Goal: Obtain resource: Download file/media

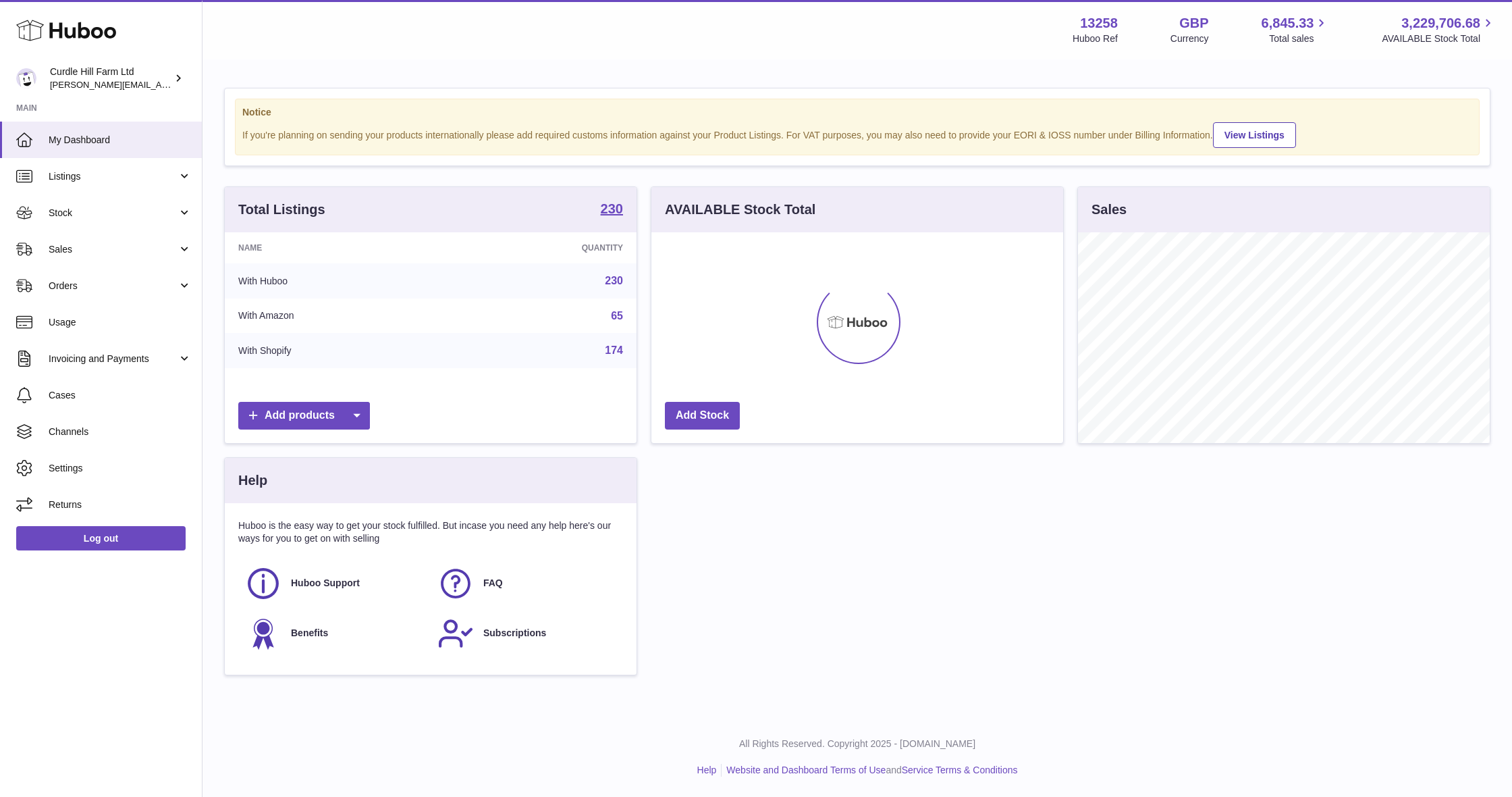
scroll to position [211, 412]
click at [152, 212] on span "Stock" at bounding box center [113, 212] width 129 height 13
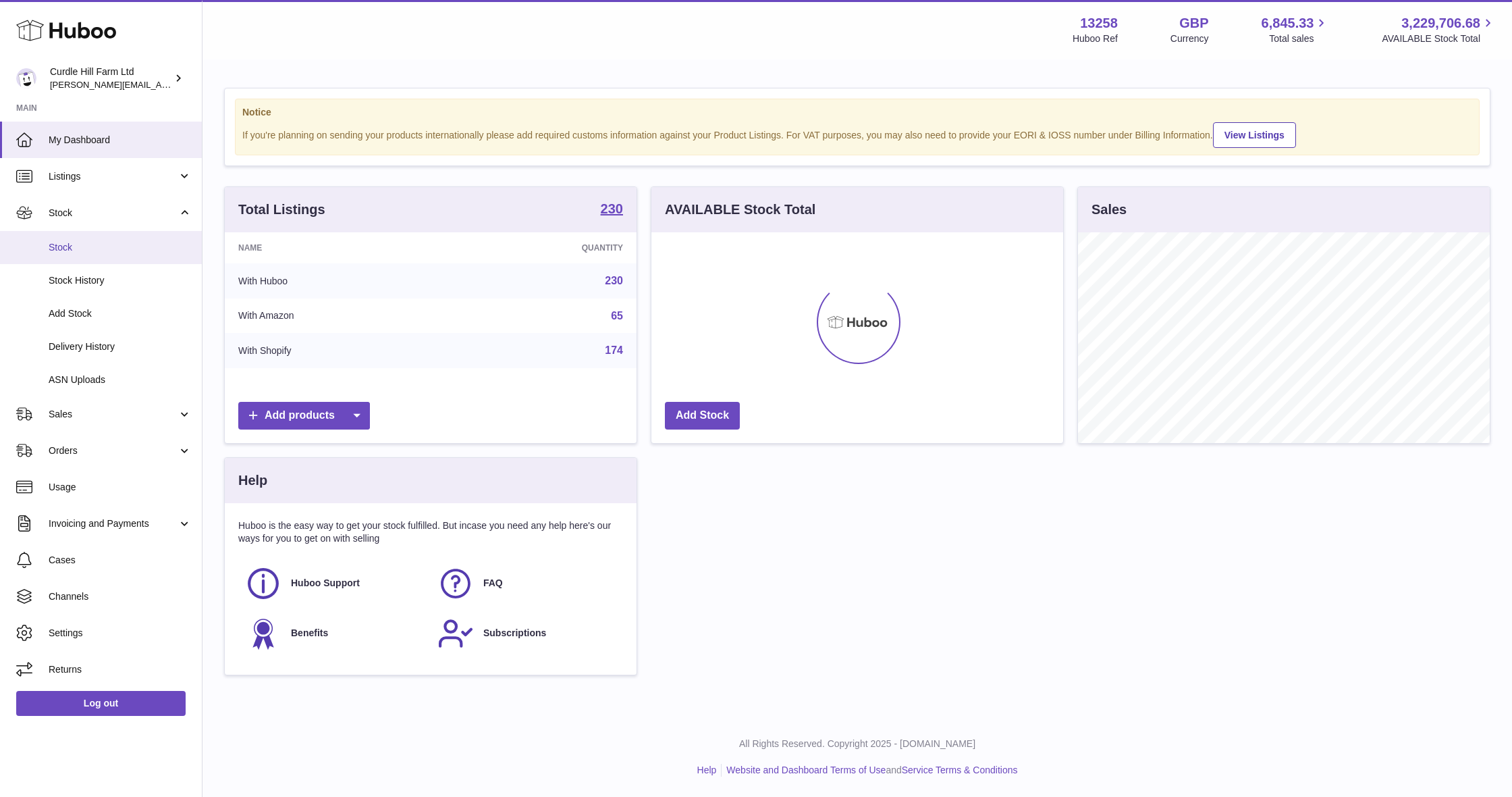
click at [147, 247] on span "Stock" at bounding box center [120, 247] width 143 height 13
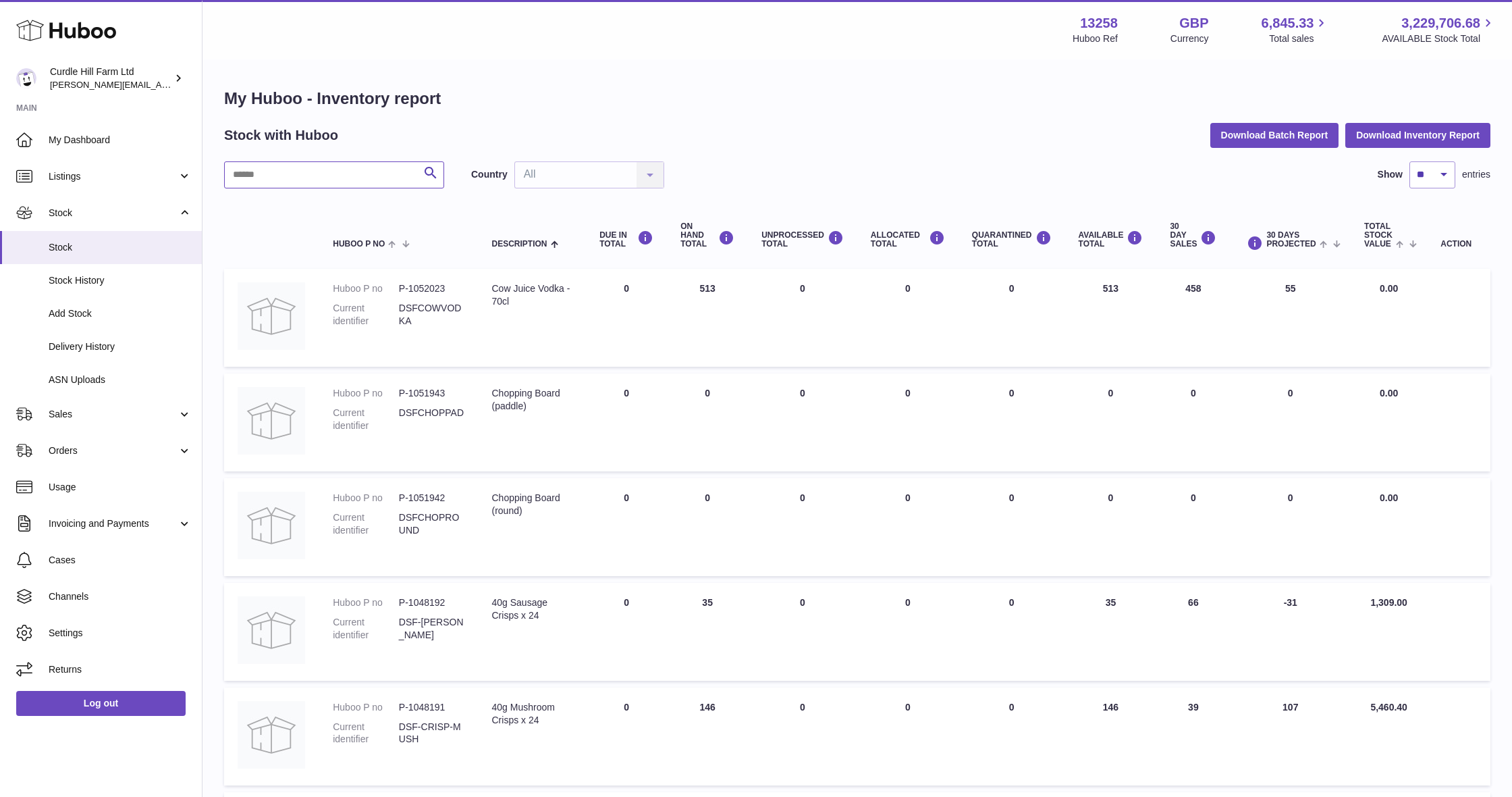
click at [318, 173] on input "text" at bounding box center [334, 174] width 220 height 27
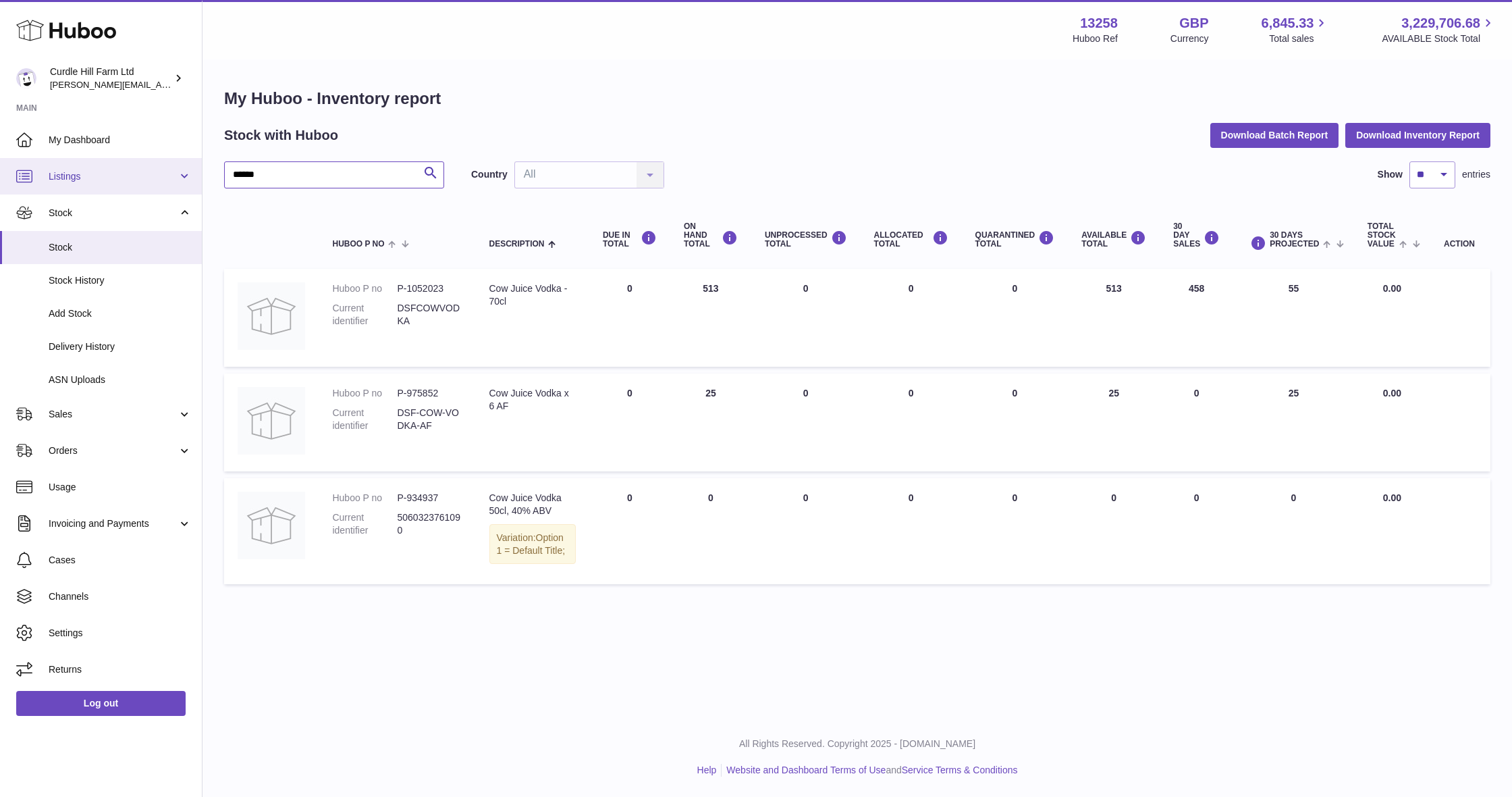
type input "*****"
click at [109, 160] on link "Listings" at bounding box center [101, 176] width 202 height 36
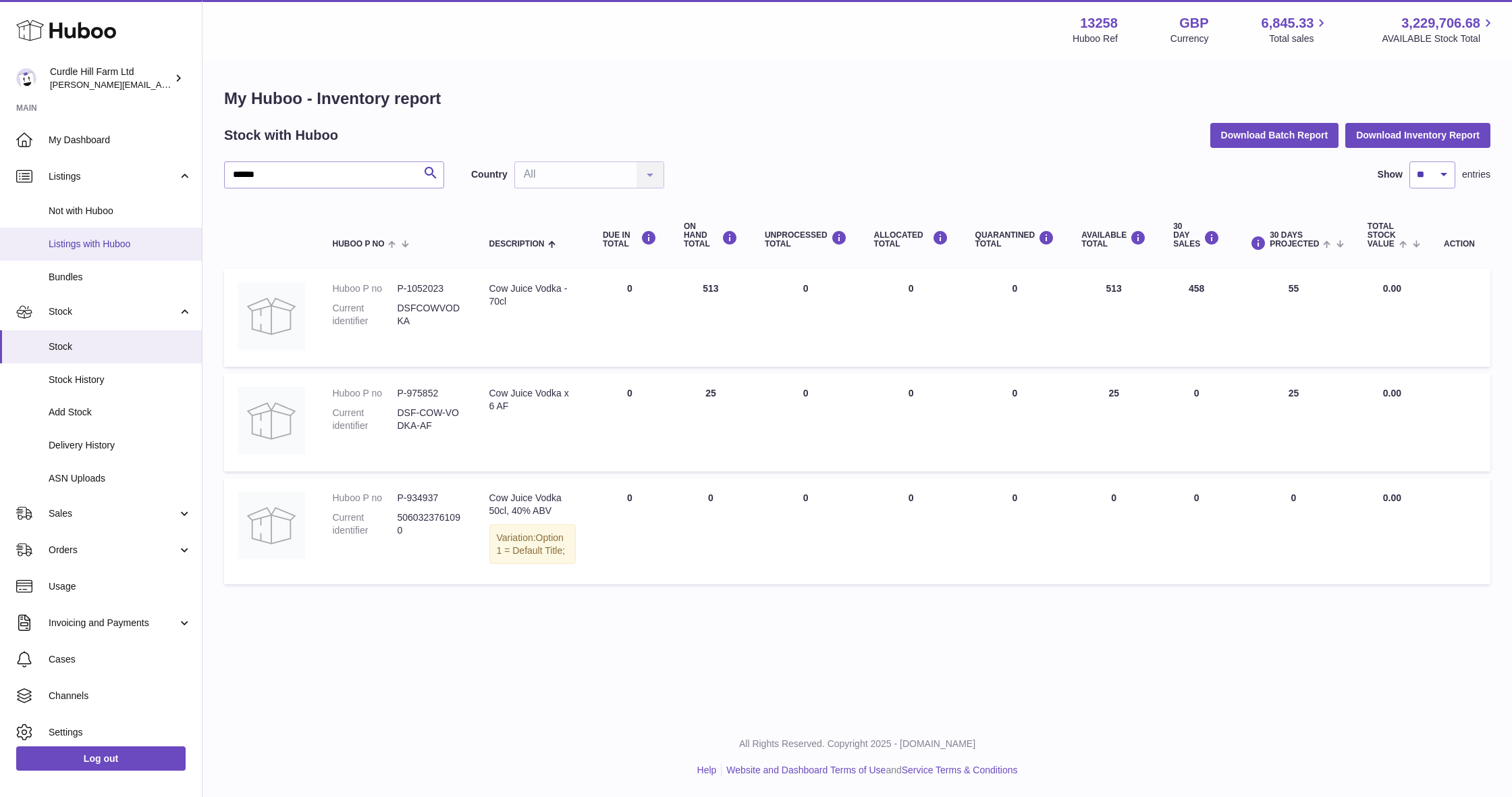
click at [121, 238] on span "Listings with Huboo" at bounding box center [120, 244] width 143 height 13
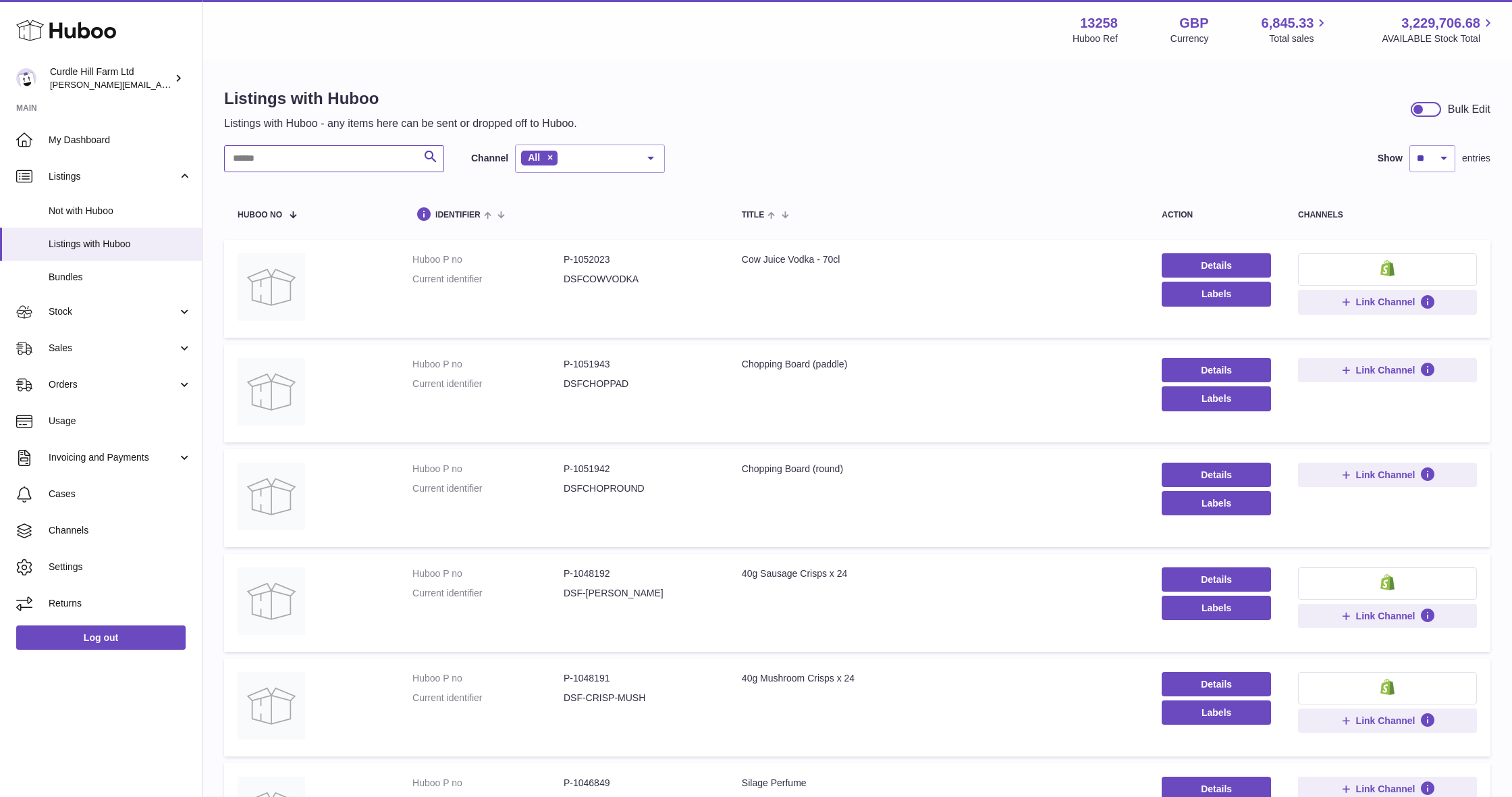
click at [296, 160] on input "text" at bounding box center [334, 158] width 220 height 27
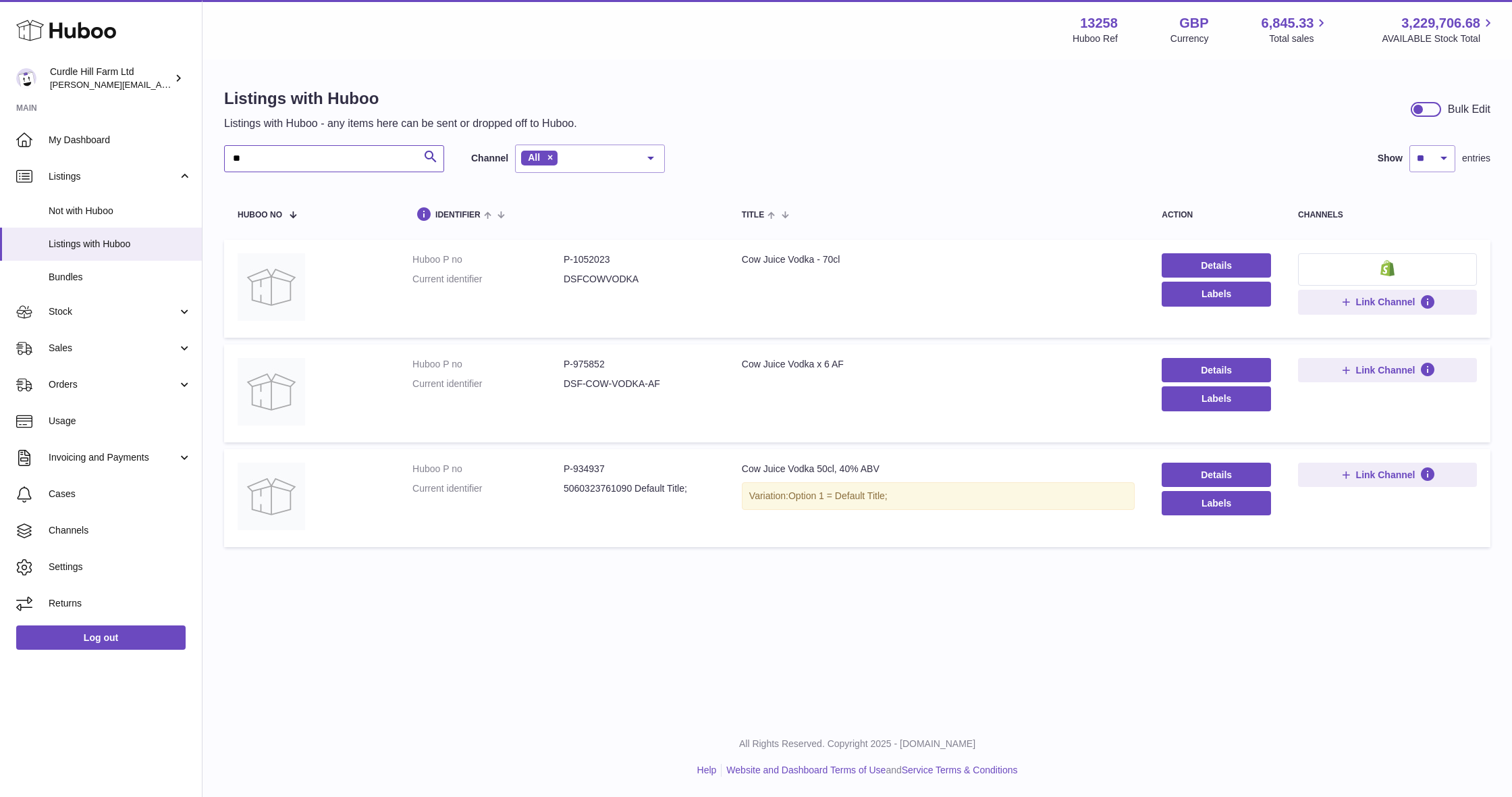
type input "*"
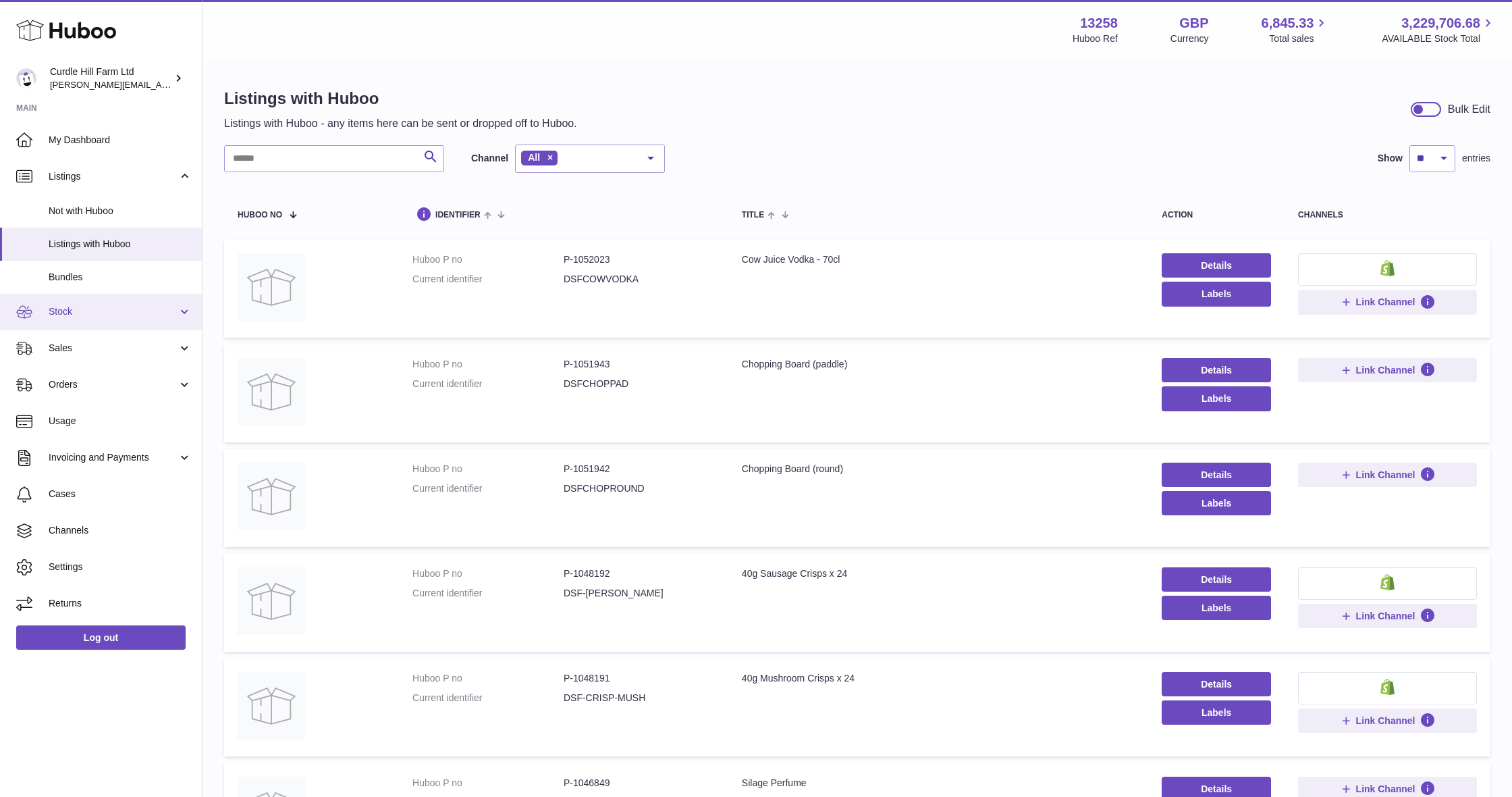
click at [97, 297] on link "Stock" at bounding box center [101, 312] width 202 height 36
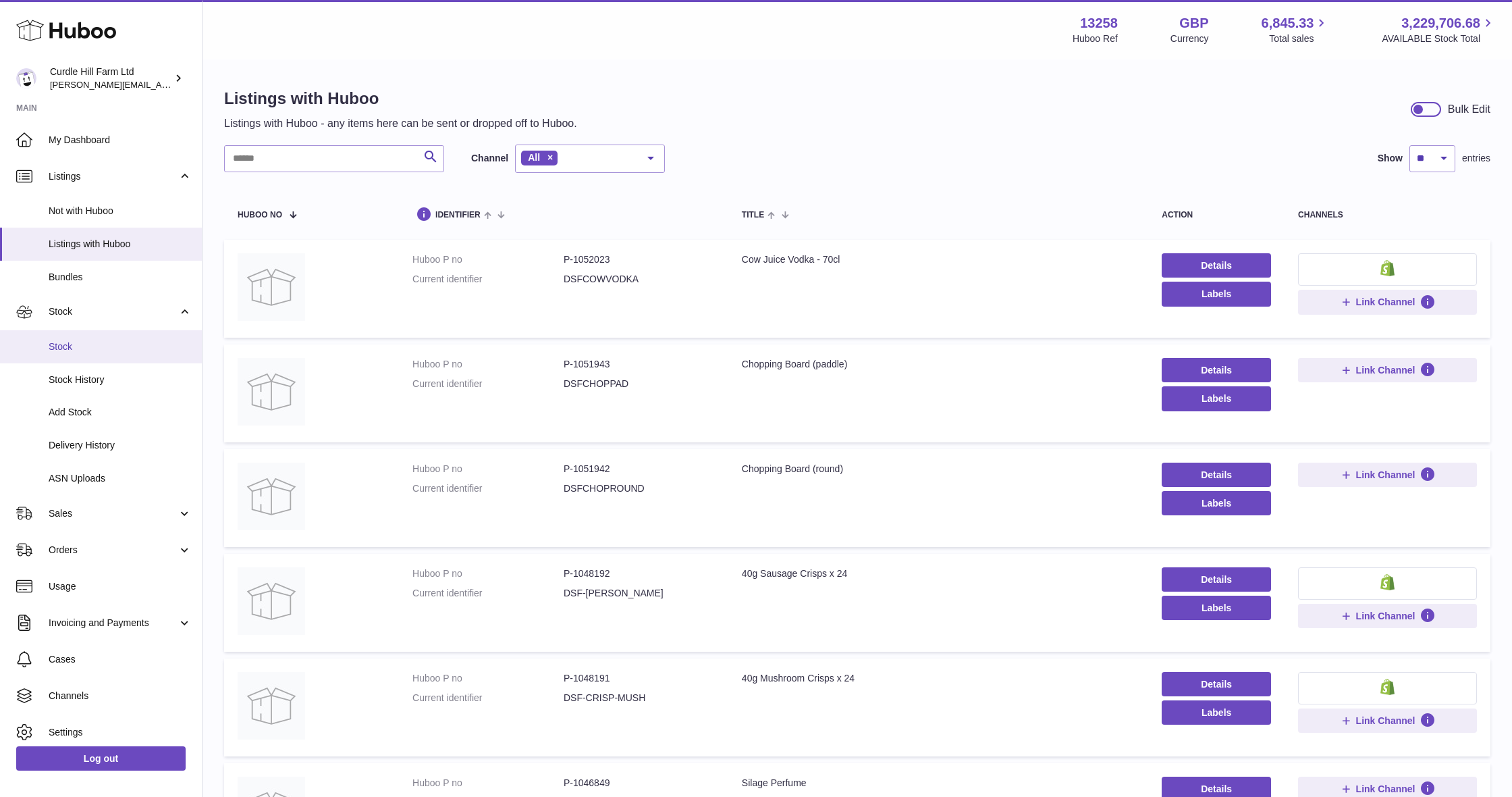
click at [91, 343] on span "Stock" at bounding box center [120, 346] width 143 height 13
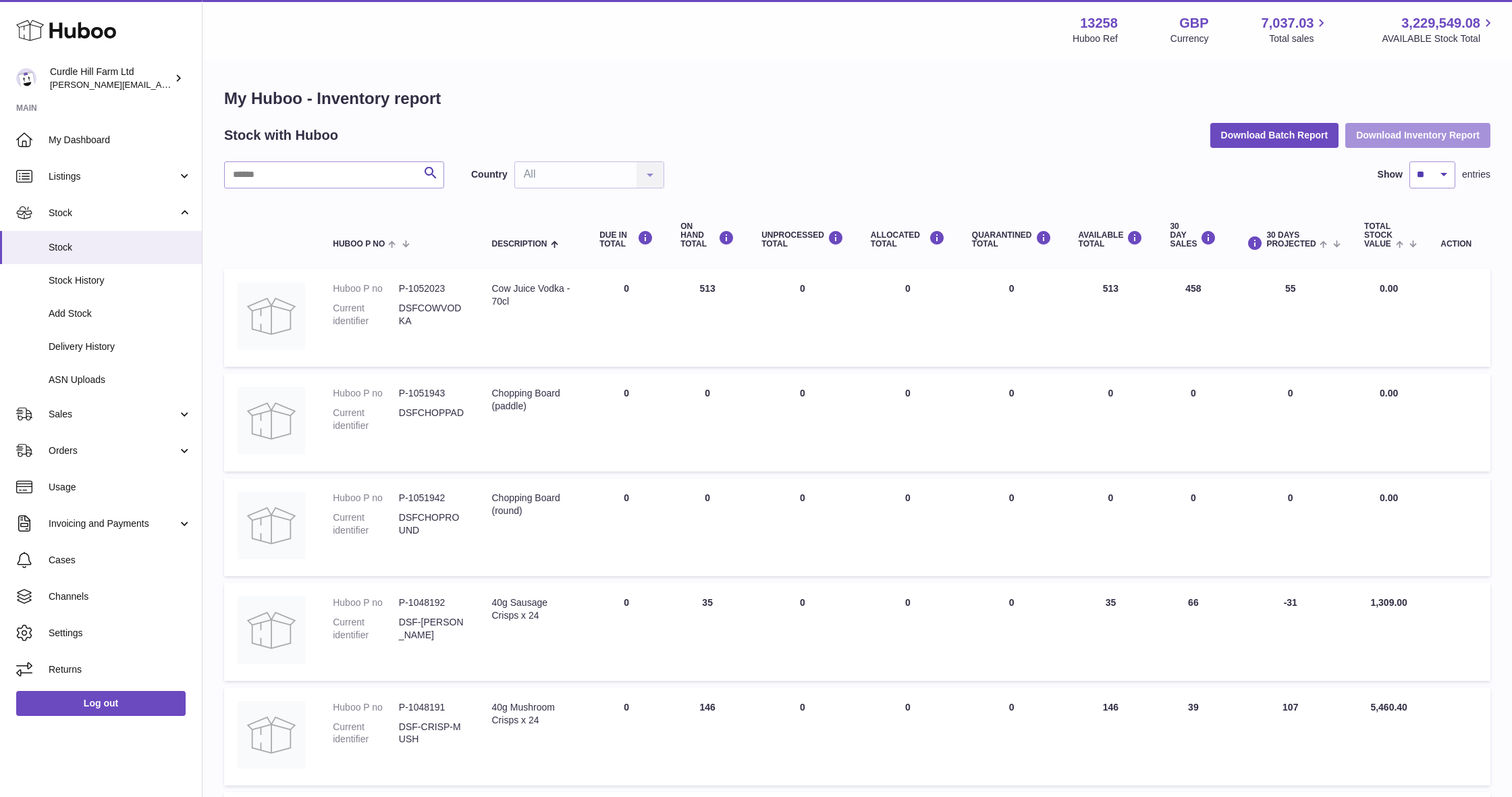
click at [1453, 131] on button "Download Inventory Report" at bounding box center [1417, 135] width 145 height 24
click at [84, 175] on span "Listings" at bounding box center [113, 176] width 129 height 13
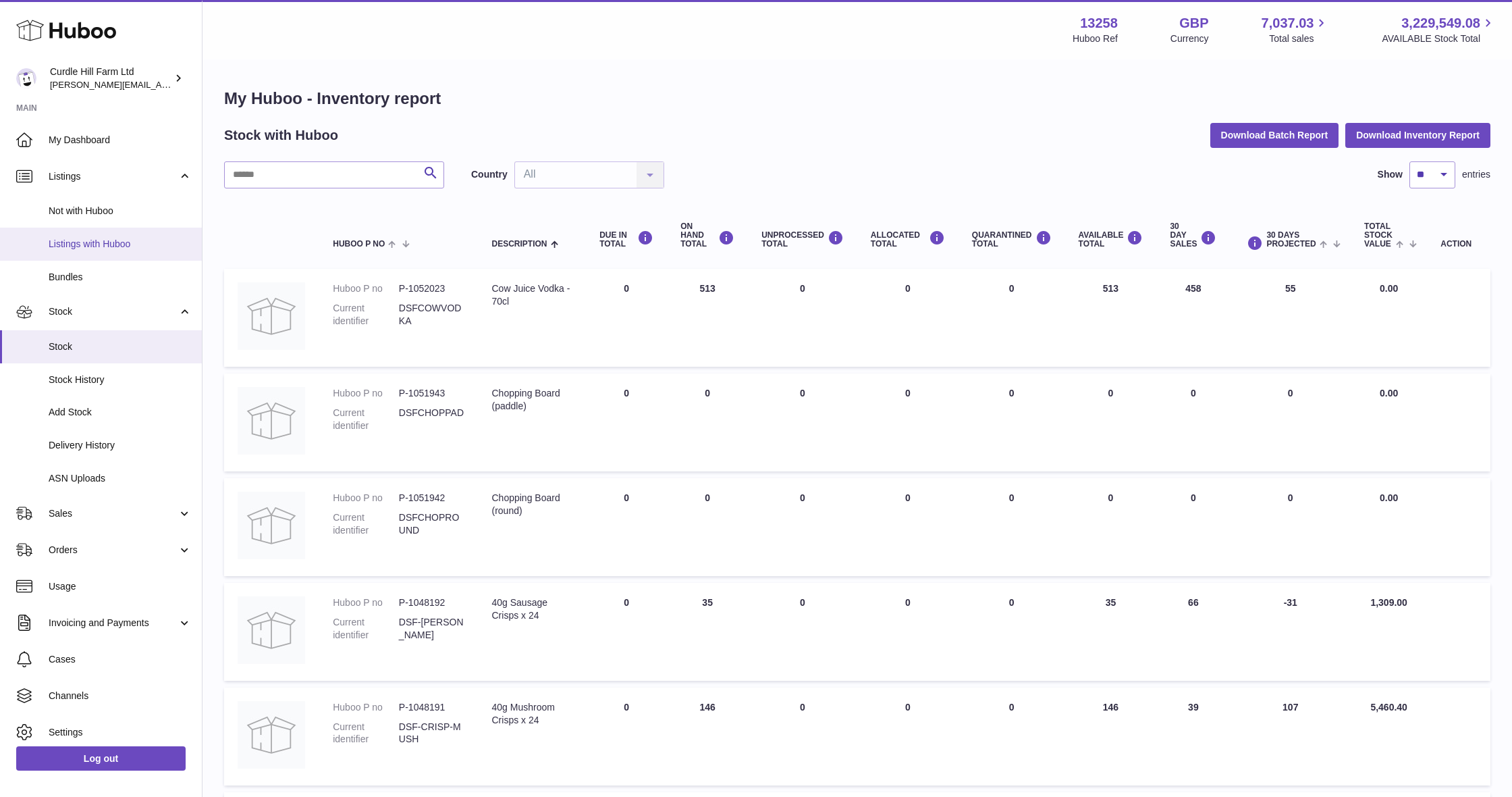
click at [98, 238] on span "Listings with Huboo" at bounding box center [120, 244] width 143 height 13
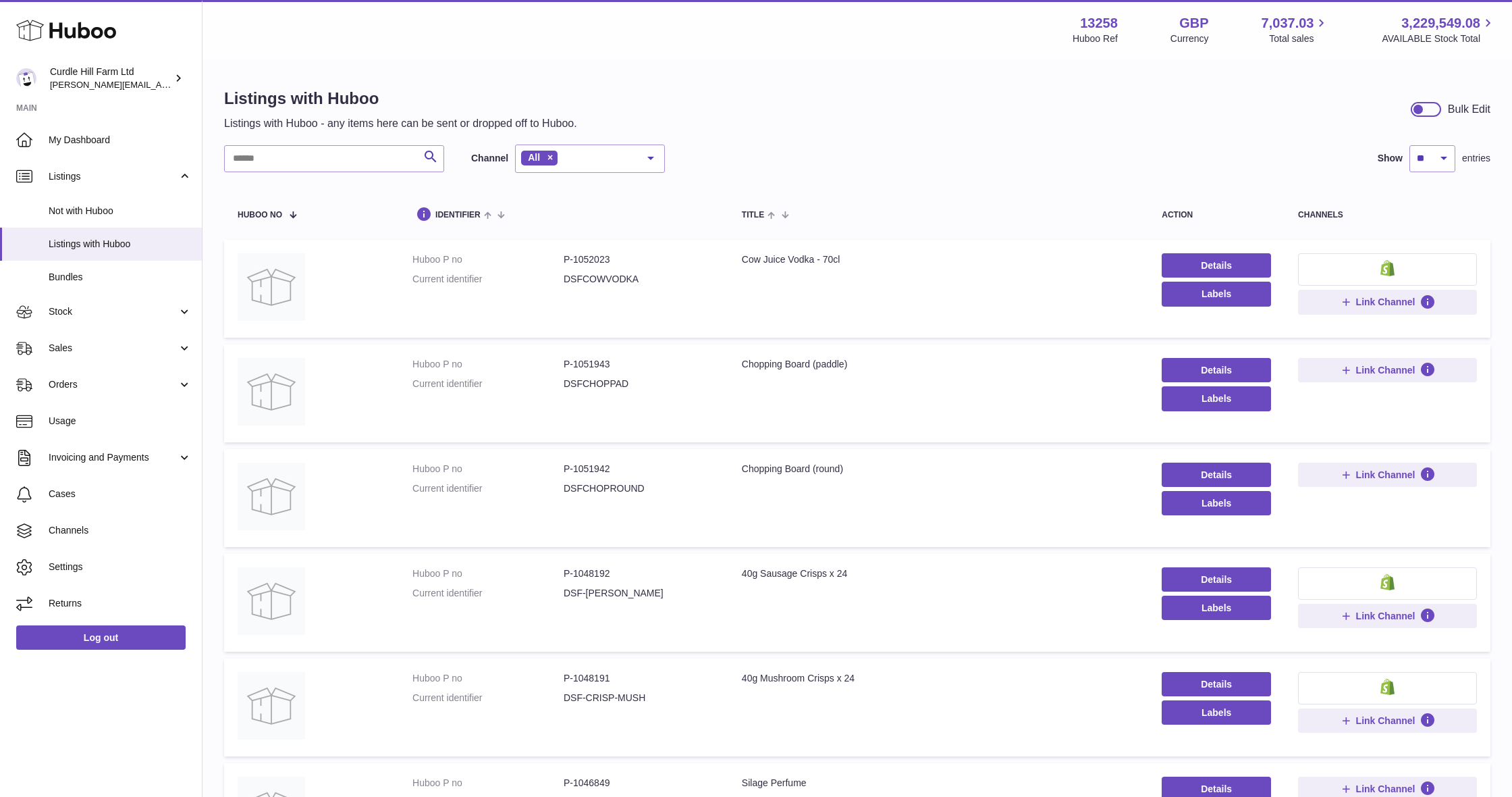
click at [1425, 111] on div at bounding box center [1425, 109] width 30 height 15
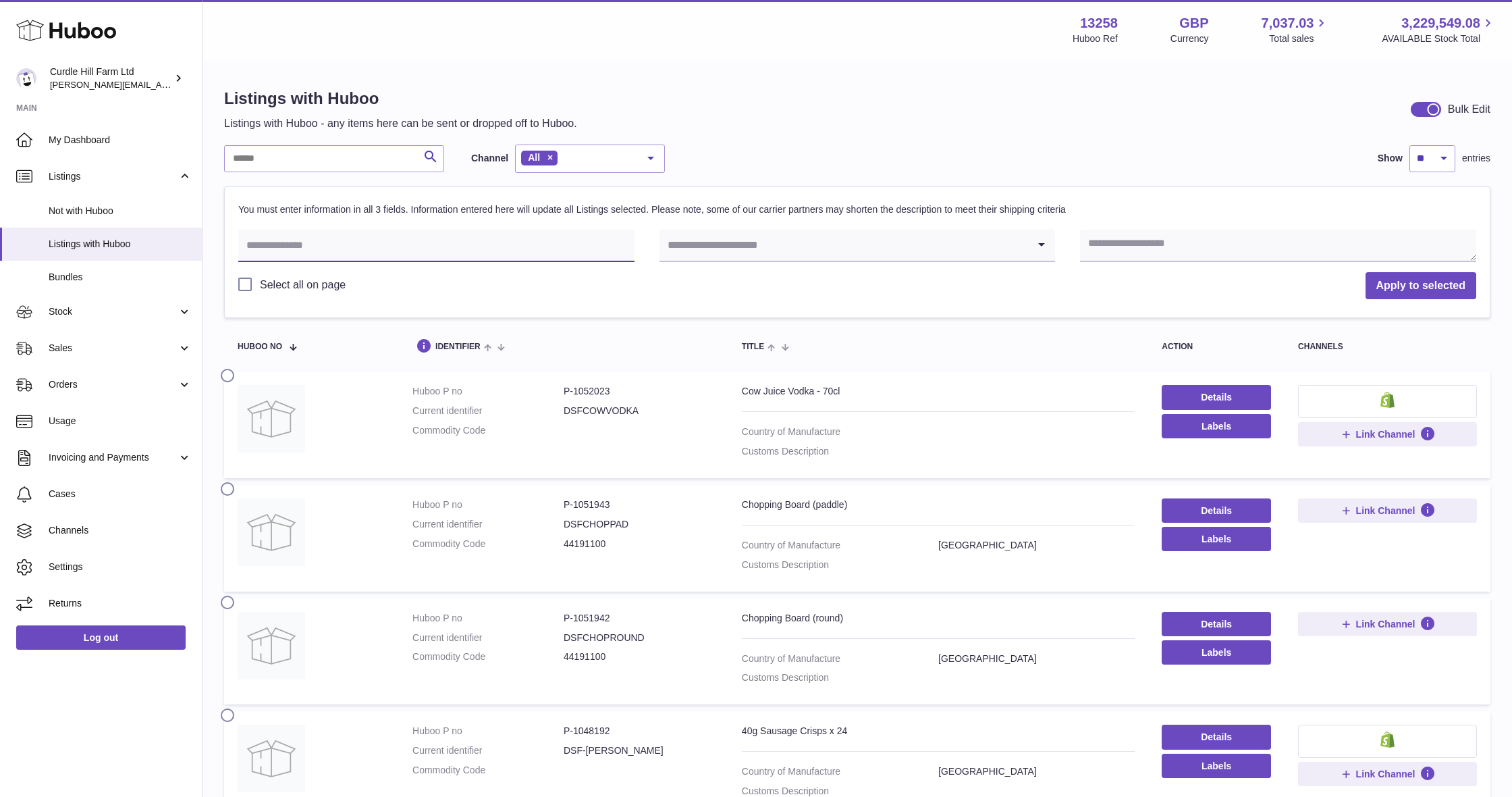
click at [435, 251] on input "text" at bounding box center [436, 245] width 396 height 32
click at [431, 272] on div "Select all on page Apply to selected" at bounding box center [857, 286] width 1238 height 29
click at [1417, 108] on div at bounding box center [1425, 109] width 30 height 15
